Goal: Navigation & Orientation: Find specific page/section

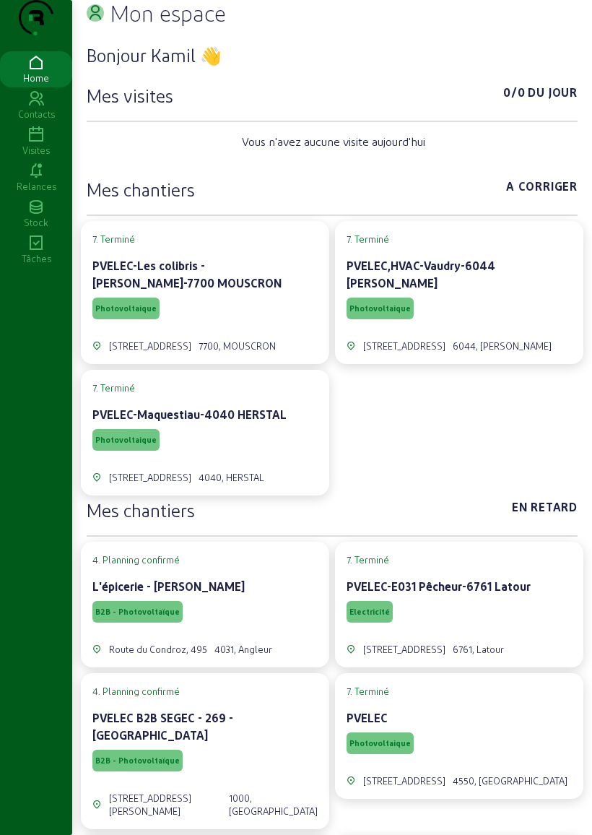
click at [35, 157] on div "Visites" at bounding box center [36, 150] width 72 height 13
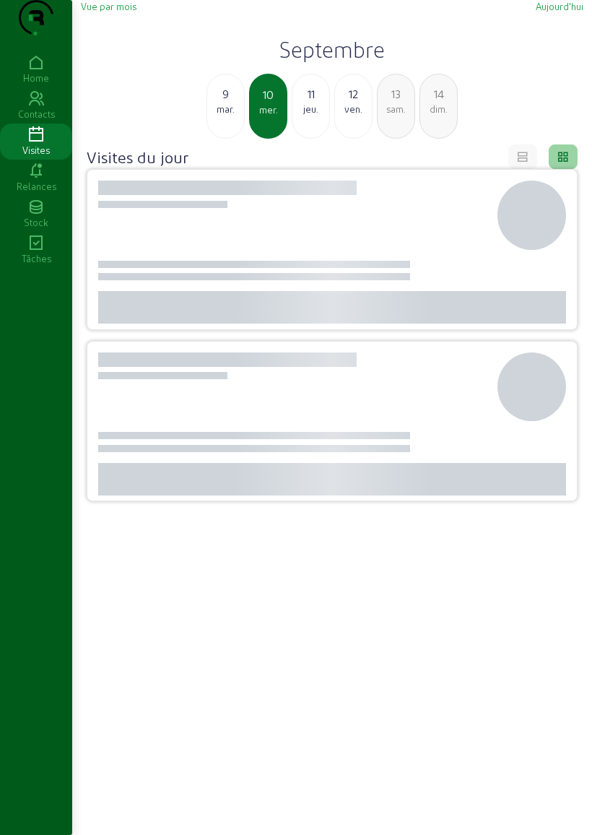
click at [116, 12] on span "Vue par mois" at bounding box center [109, 6] width 56 height 11
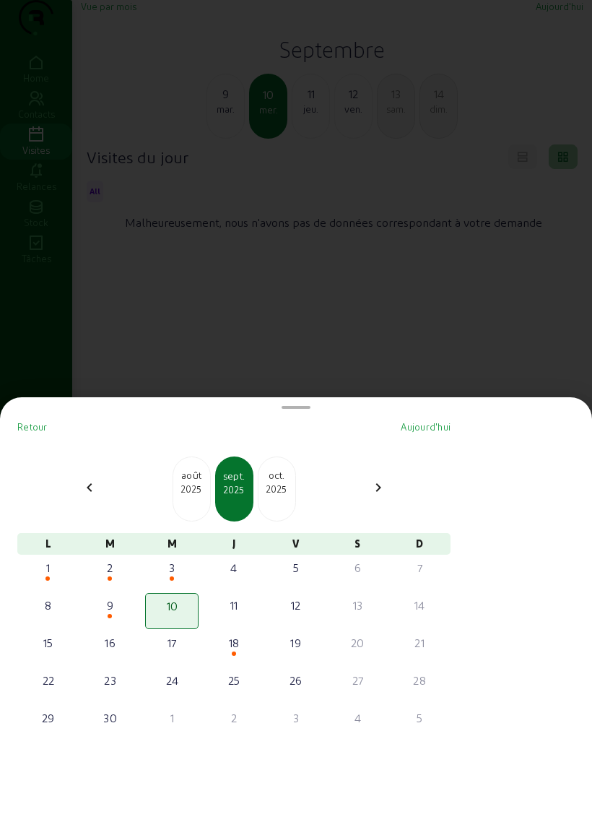
click at [84, 479] on div "chevron_left" at bounding box center [89, 489] width 35 height 21
click at [98, 479] on mat-icon "chevron_left" at bounding box center [89, 487] width 17 height 17
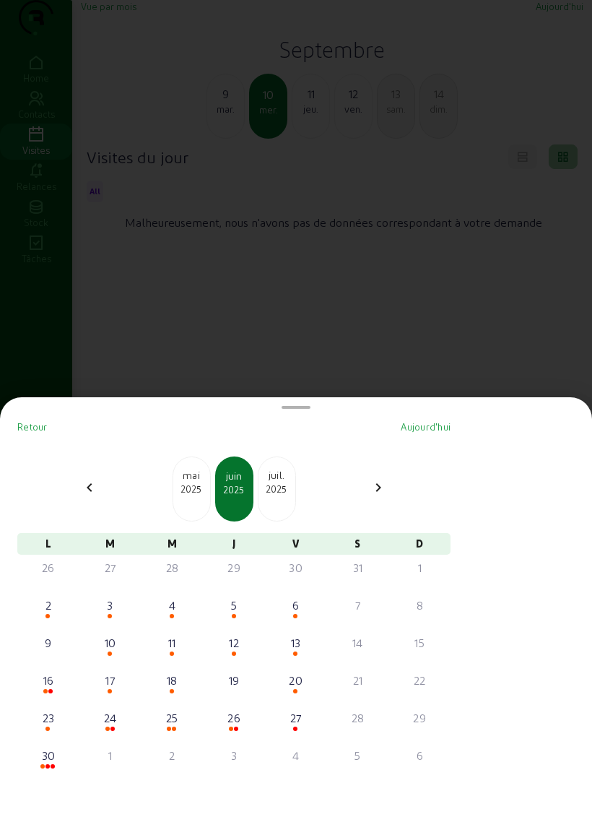
click at [98, 479] on mat-icon "chevron_left" at bounding box center [89, 487] width 17 height 17
click at [105, 479] on div "chevron_left" at bounding box center [89, 489] width 35 height 21
click at [98, 479] on mat-icon "chevron_left" at bounding box center [89, 487] width 17 height 17
click at [97, 479] on mat-icon "chevron_left" at bounding box center [89, 487] width 17 height 17
click at [53, 709] on div "24" at bounding box center [48, 717] width 51 height 17
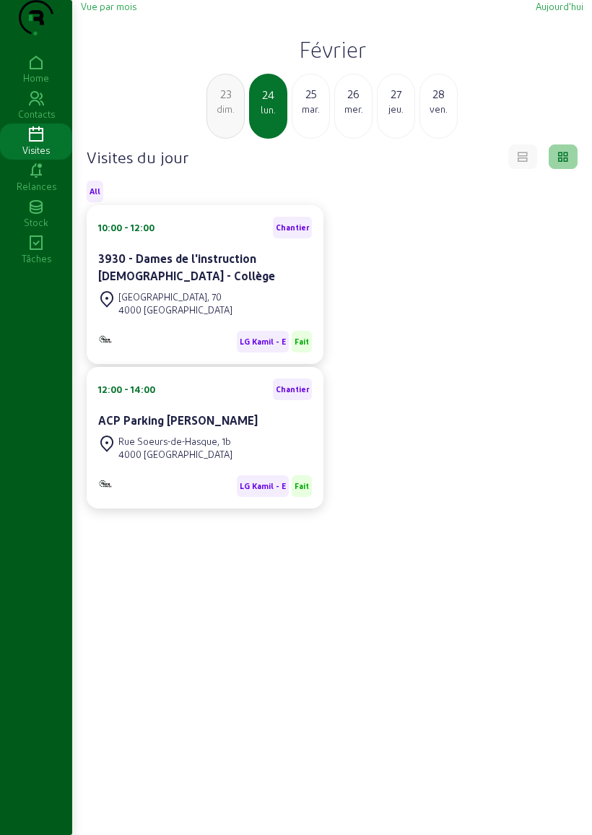
click at [152, 303] on div "[GEOGRAPHIC_DATA], 70" at bounding box center [175, 296] width 114 height 13
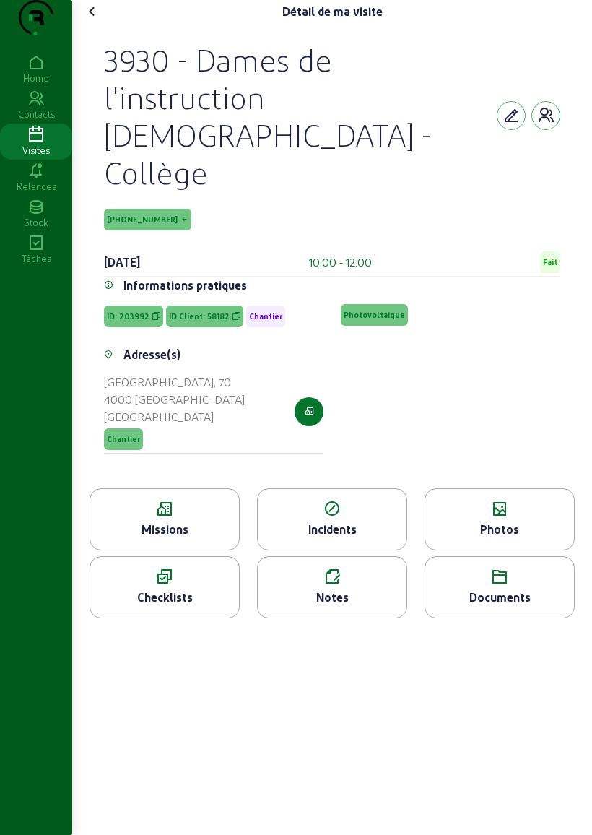
click at [153, 523] on div "Missions" at bounding box center [164, 529] width 149 height 17
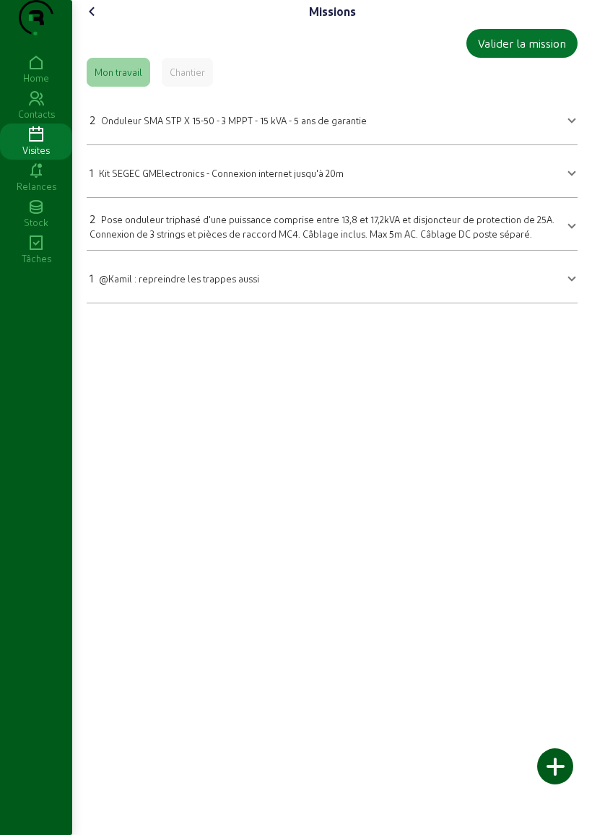
click at [94, 20] on icon at bounding box center [92, 11] width 17 height 17
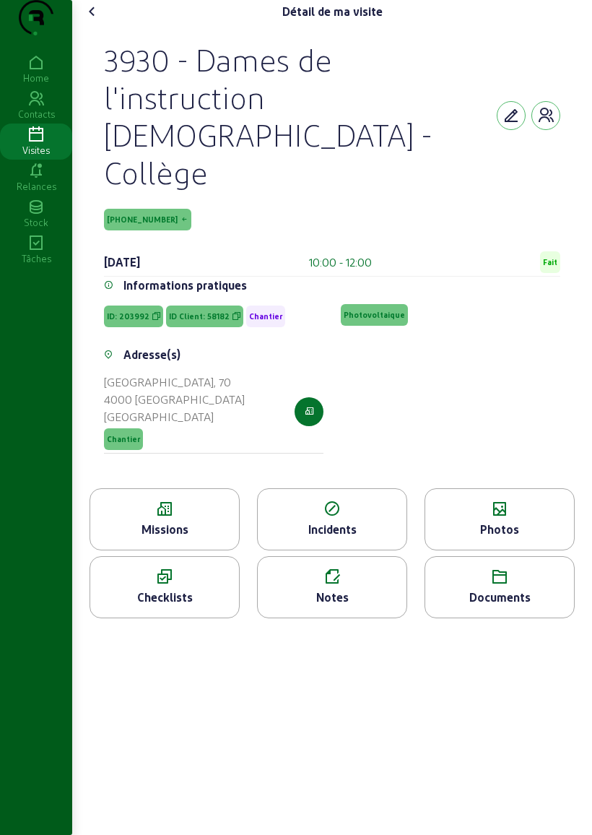
click at [107, 27] on div "Détail de ma visite 3930 - Dames de l'instruction [DEMOGRAPHIC_DATA] - Collège …" at bounding box center [332, 315] width 520 height 630
click at [107, 25] on div "Détail de ma visite 3930 - Dames de l'instruction [DEMOGRAPHIC_DATA] - Collège …" at bounding box center [332, 315] width 520 height 630
click at [99, 20] on icon at bounding box center [92, 11] width 17 height 17
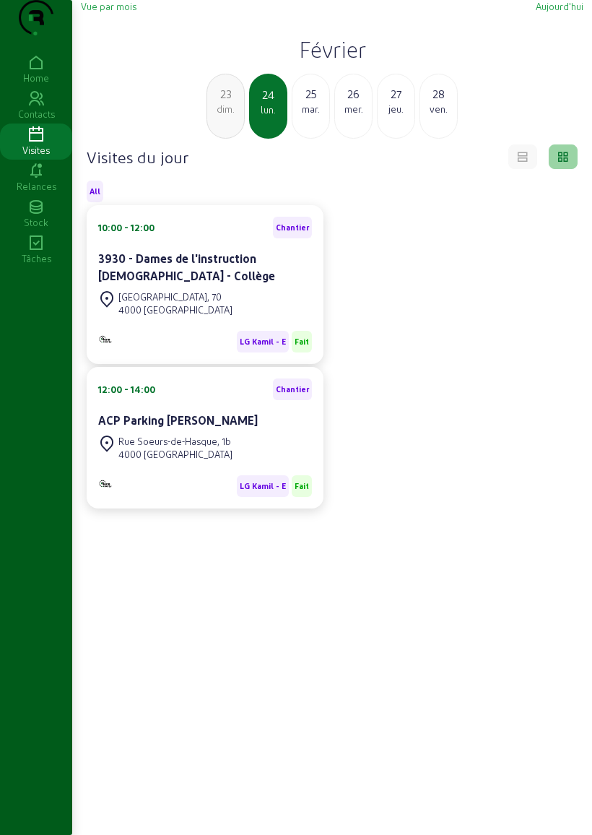
click at [306, 116] on div "mar." at bounding box center [311, 109] width 37 height 13
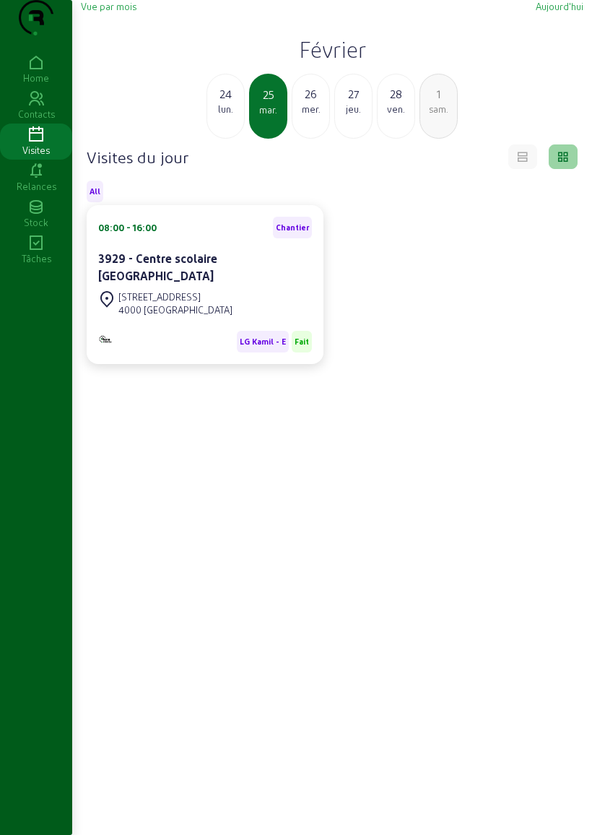
click at [246, 285] on div "3929 - Centre scolaire [GEOGRAPHIC_DATA]" at bounding box center [205, 267] width 214 height 35
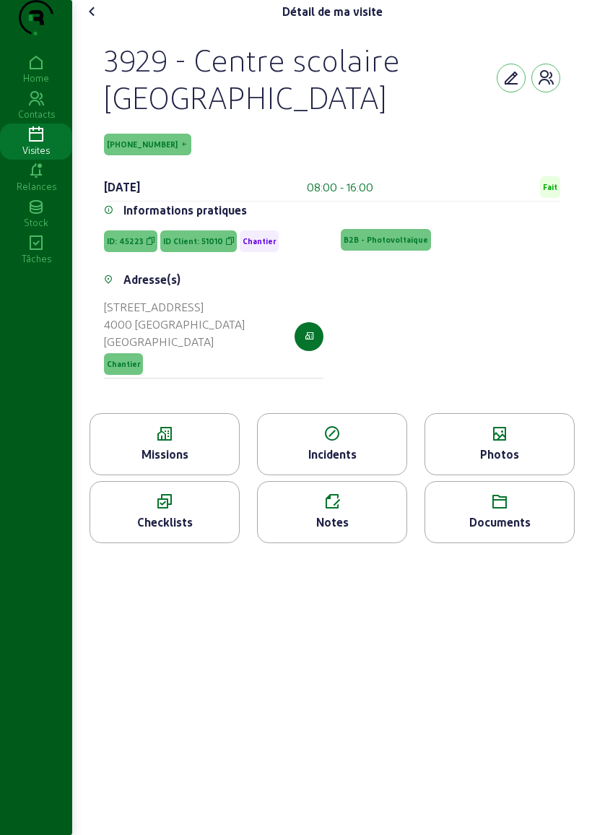
click at [493, 541] on div "Documents" at bounding box center [500, 512] width 150 height 62
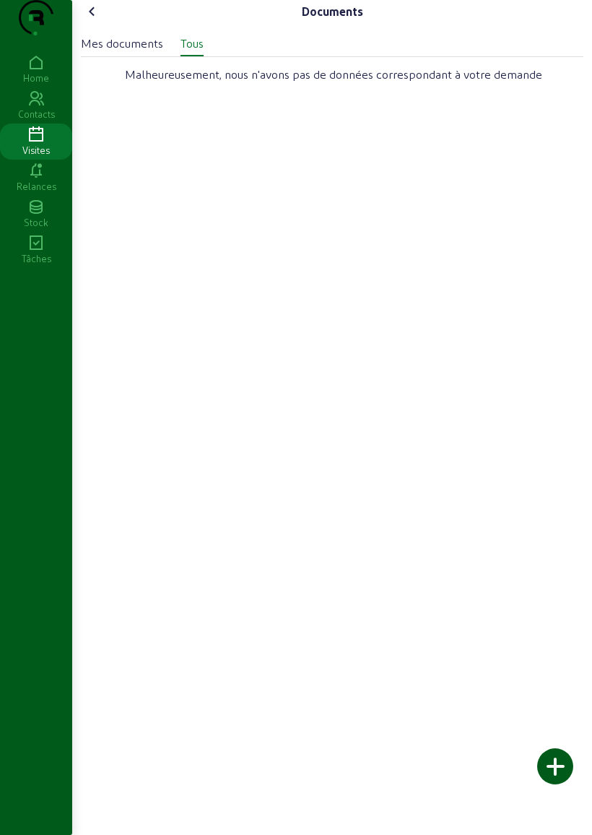
click at [137, 52] on div "Mes documents" at bounding box center [122, 43] width 82 height 17
click at [204, 52] on div "Tous" at bounding box center [192, 43] width 23 height 17
click at [104, 23] on cam-font-icon at bounding box center [92, 11] width 23 height 23
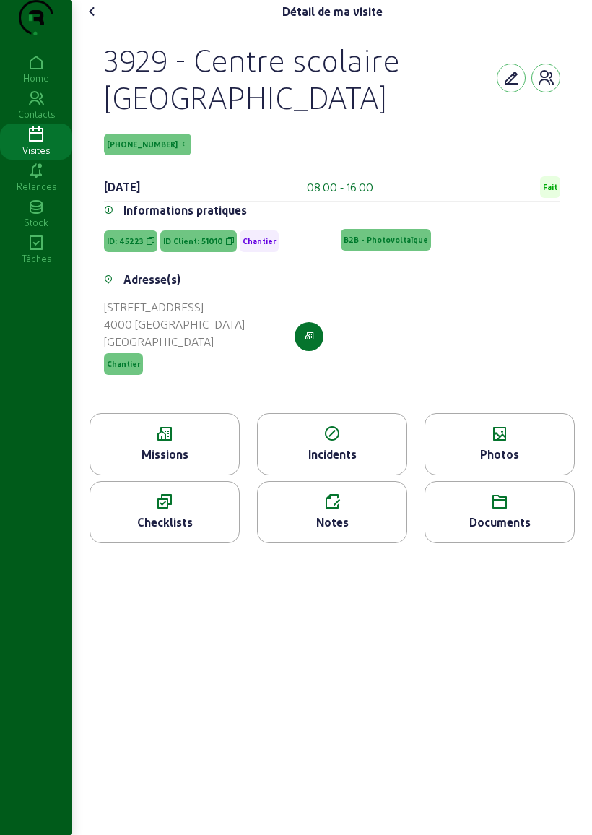
click at [142, 150] on span "[PHONE_NUMBER]" at bounding box center [142, 144] width 71 height 10
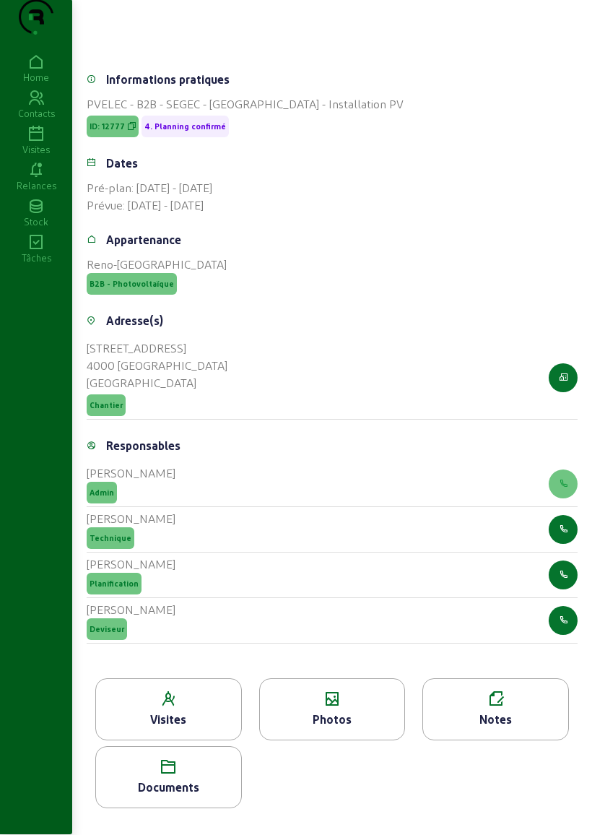
scroll to position [194, 0]
click at [170, 759] on icon at bounding box center [168, 767] width 145 height 17
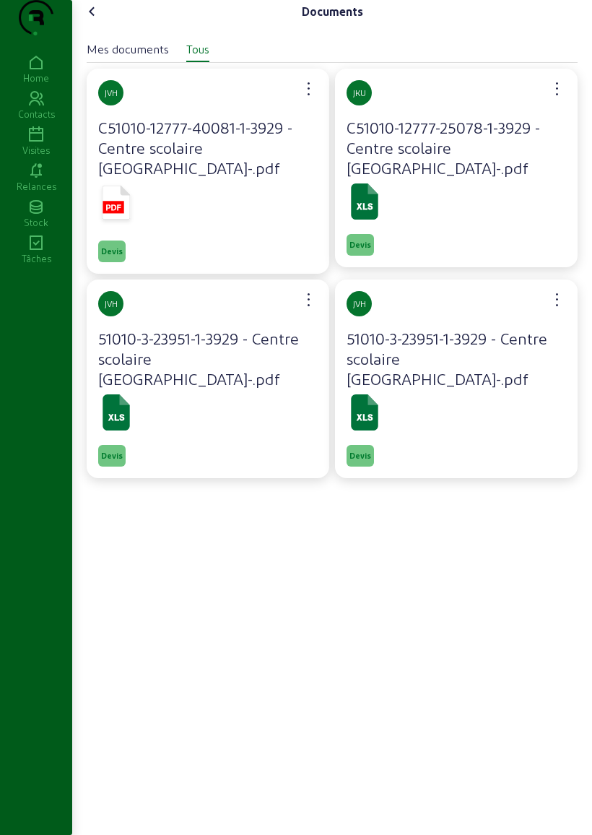
click at [94, 20] on icon at bounding box center [92, 11] width 17 height 17
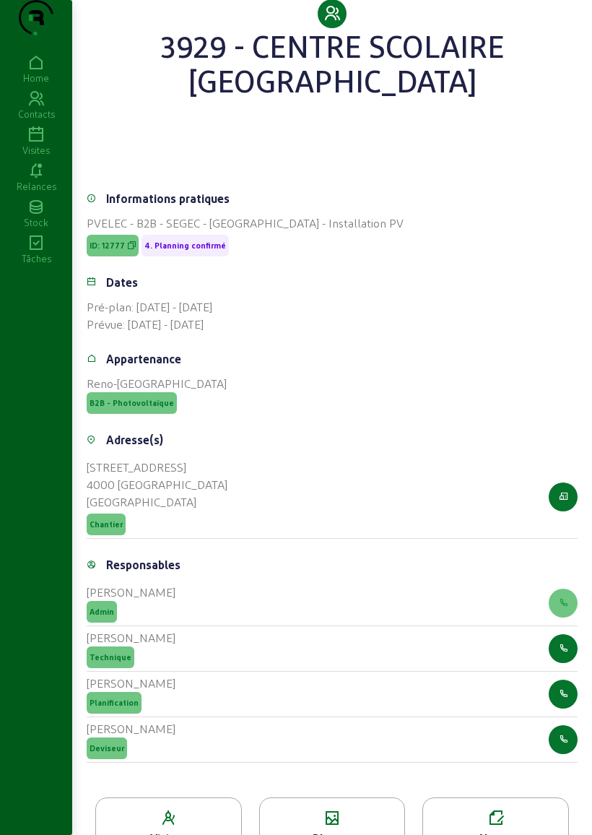
scroll to position [194, 0]
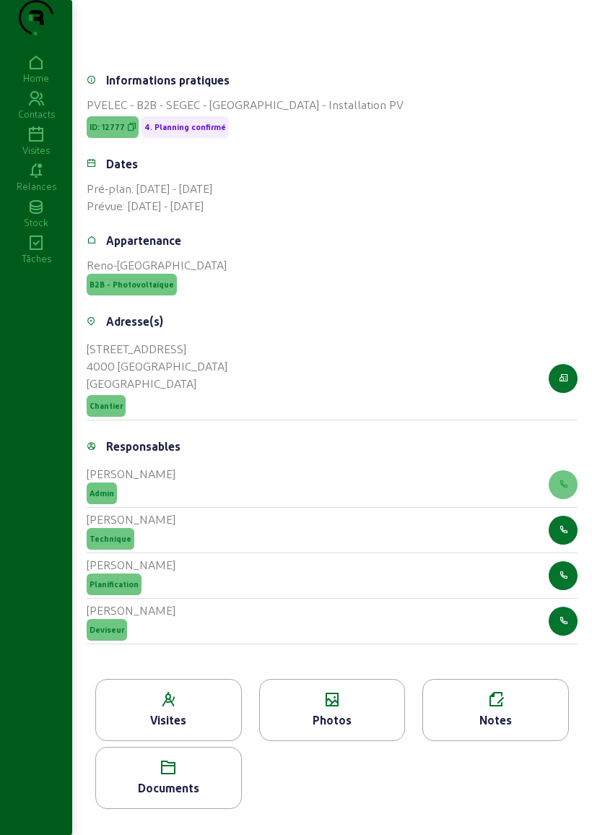
click at [165, 759] on icon at bounding box center [168, 767] width 145 height 17
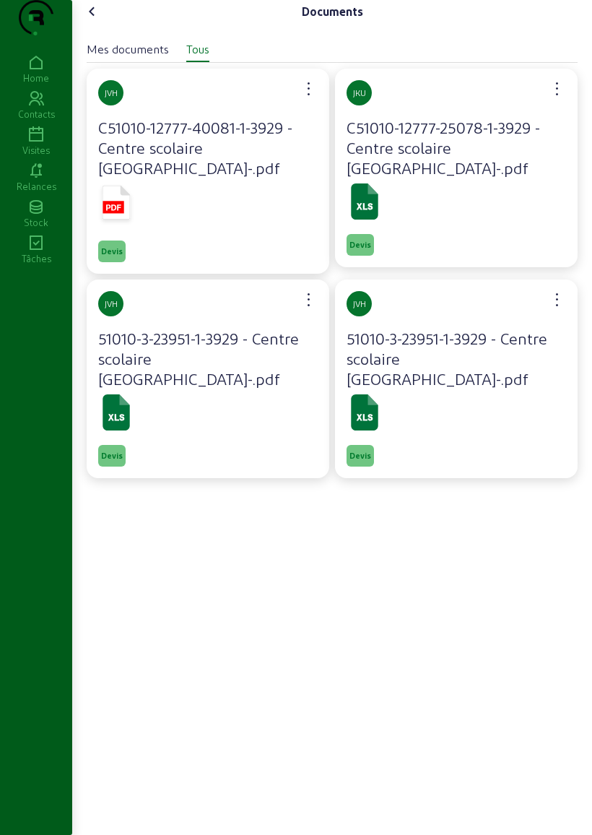
click at [198, 212] on div at bounding box center [208, 205] width 220 height 48
click at [91, 20] on icon at bounding box center [92, 11] width 17 height 17
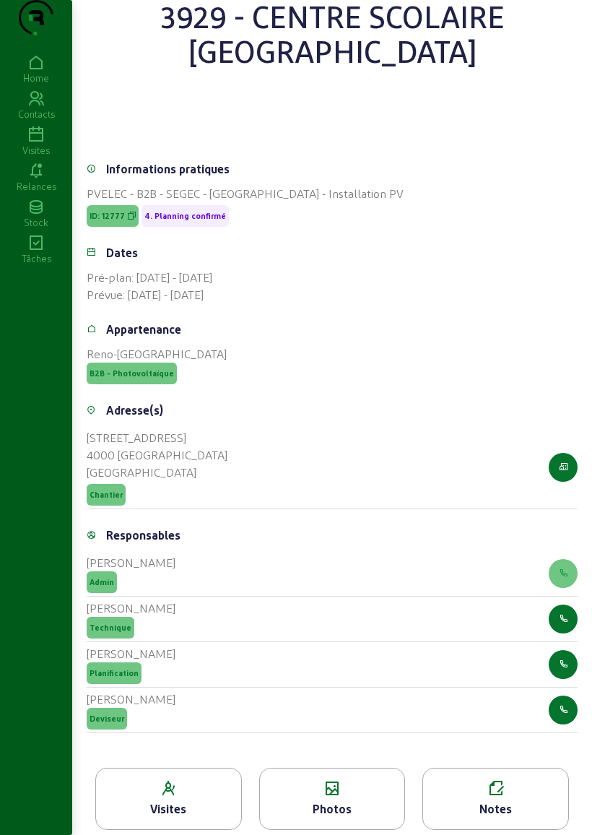
scroll to position [194, 0]
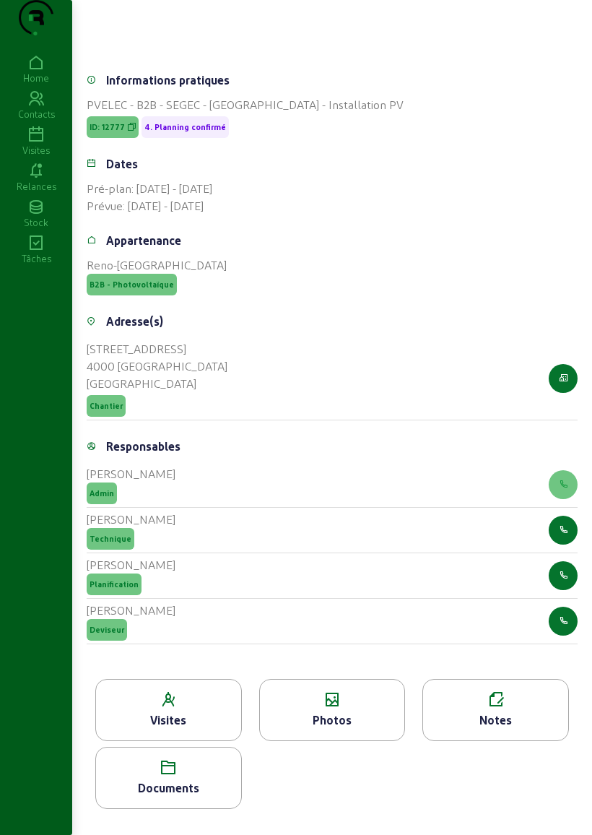
click at [342, 691] on icon at bounding box center [332, 699] width 145 height 17
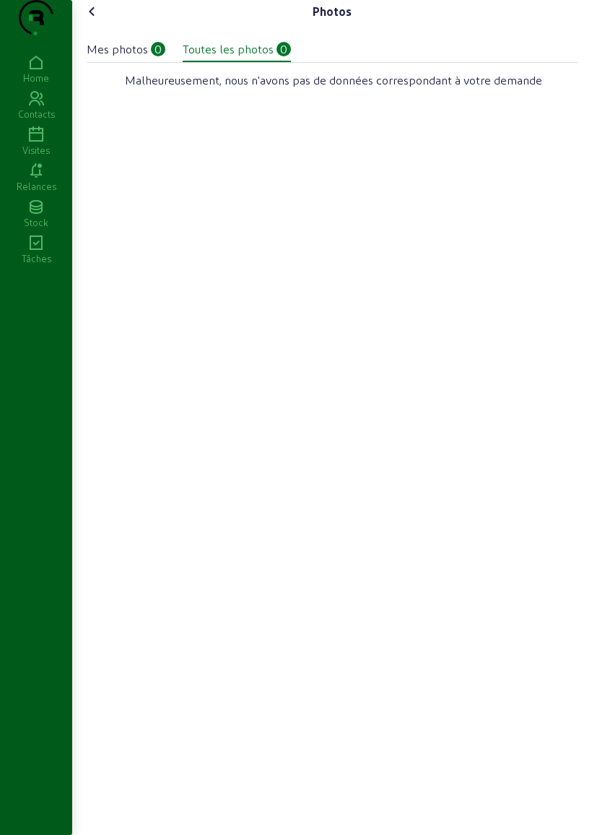
click at [98, 23] on cam-font-icon at bounding box center [92, 11] width 23 height 23
